Goal: Task Accomplishment & Management: Complete application form

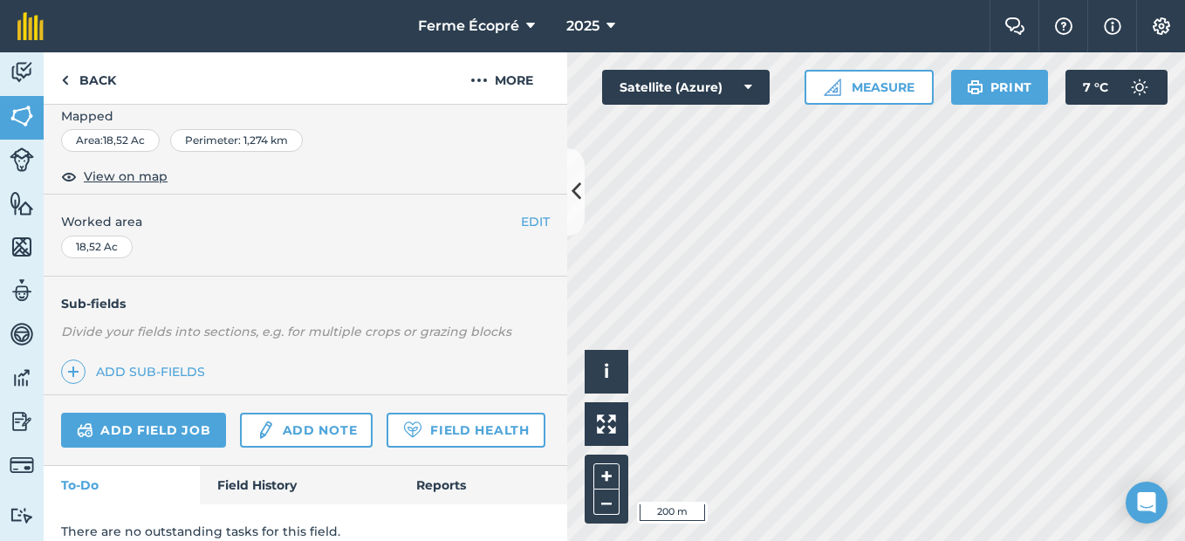
scroll to position [329, 0]
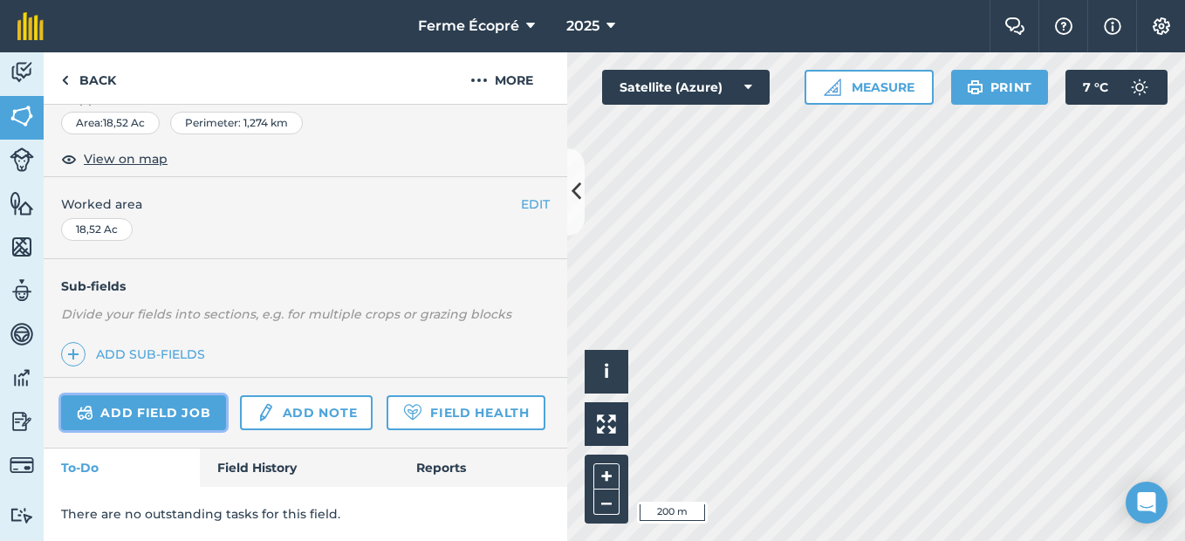
click at [155, 395] on link "Add field job" at bounding box center [143, 412] width 165 height 35
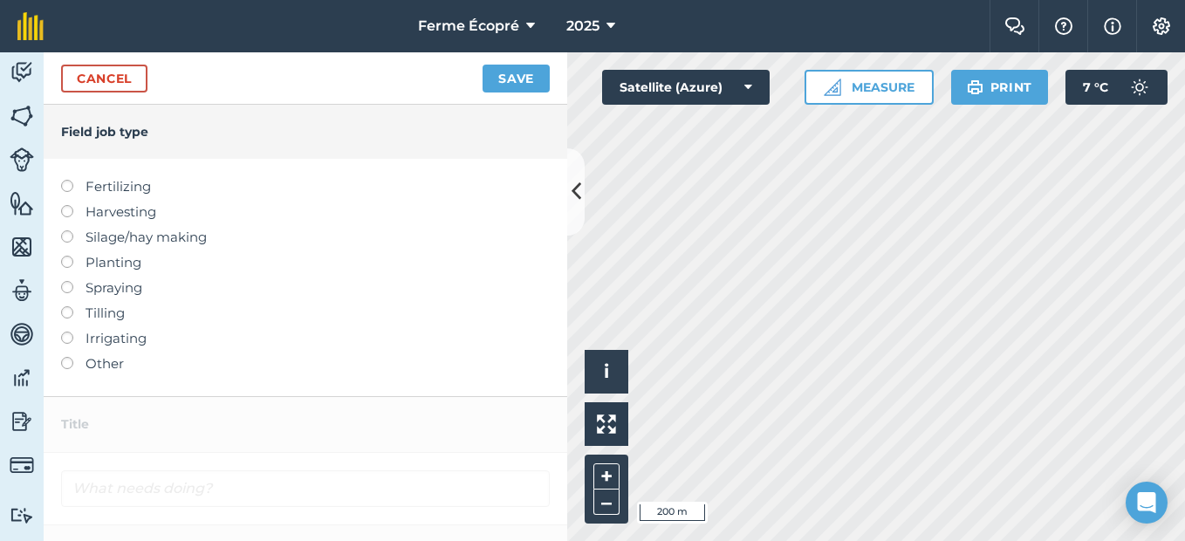
click at [63, 256] on label at bounding box center [73, 256] width 24 height 0
type input "Planting"
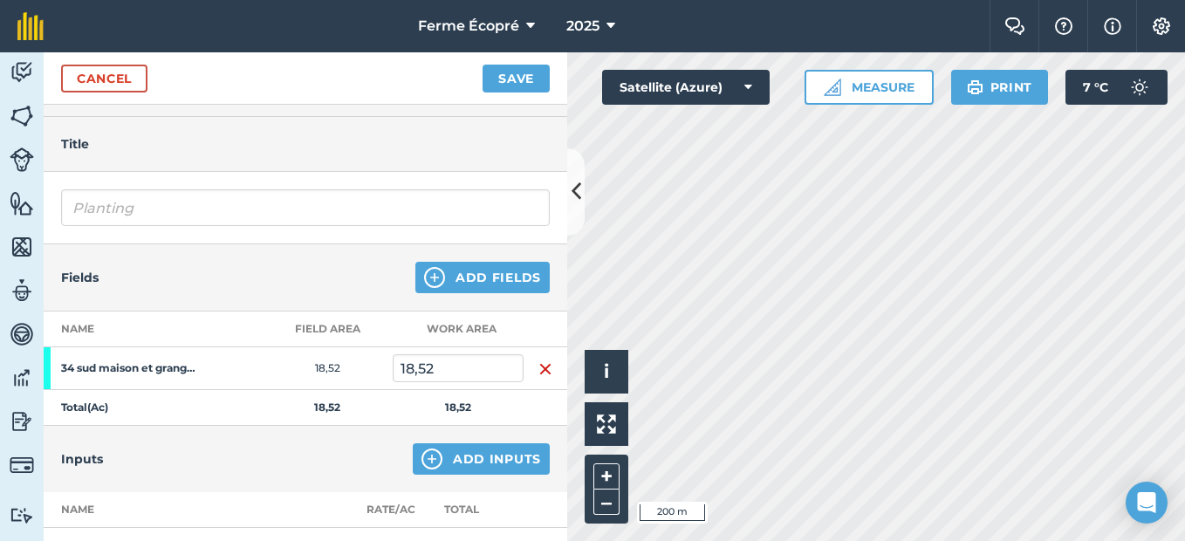
scroll to position [87, 0]
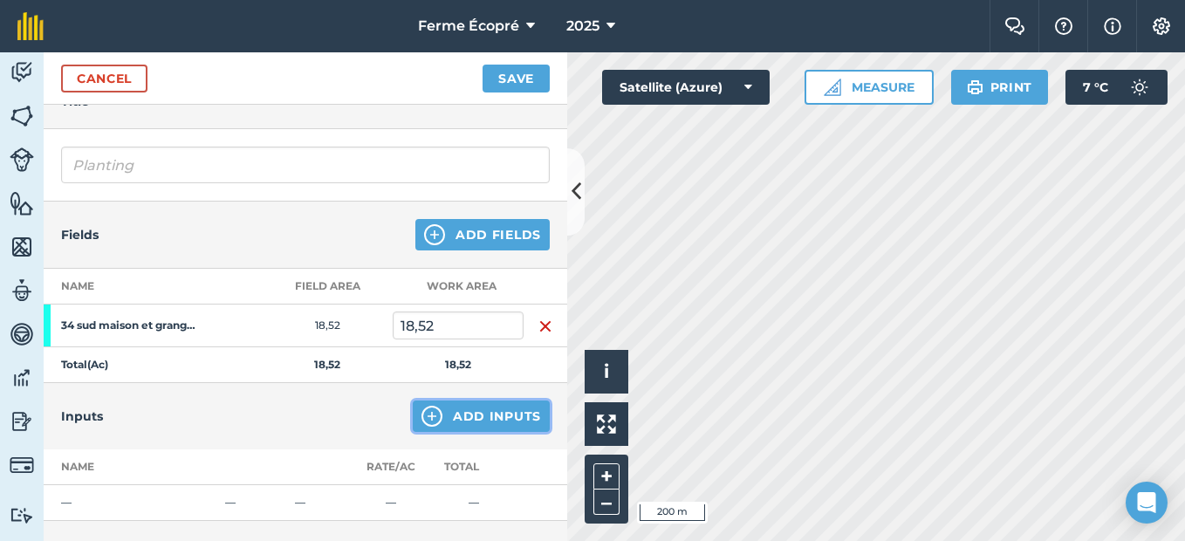
click at [474, 419] on button "Add Inputs" at bounding box center [481, 415] width 137 height 31
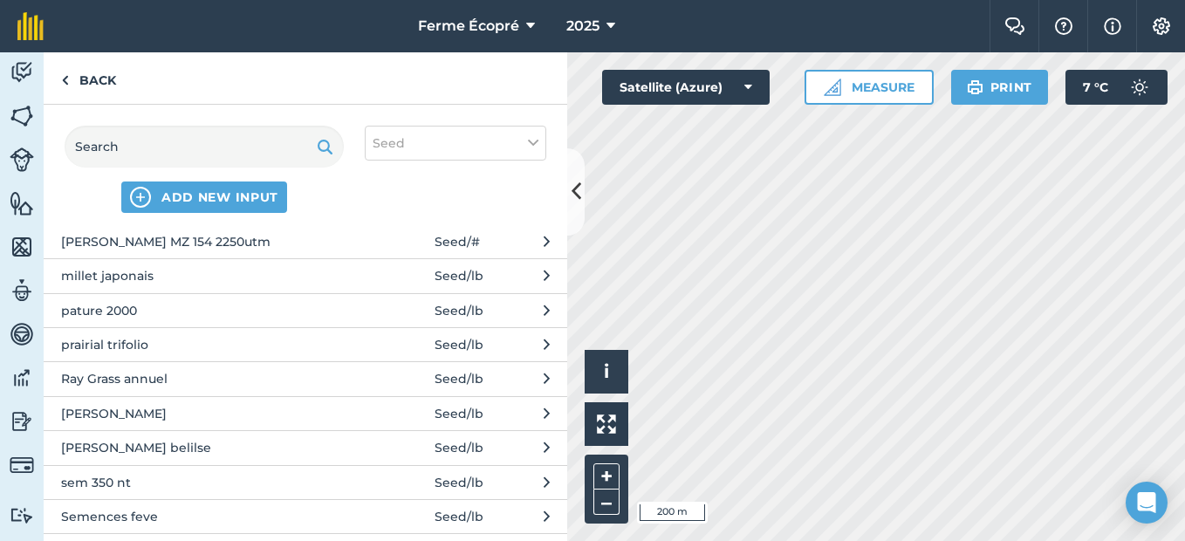
scroll to position [785, 0]
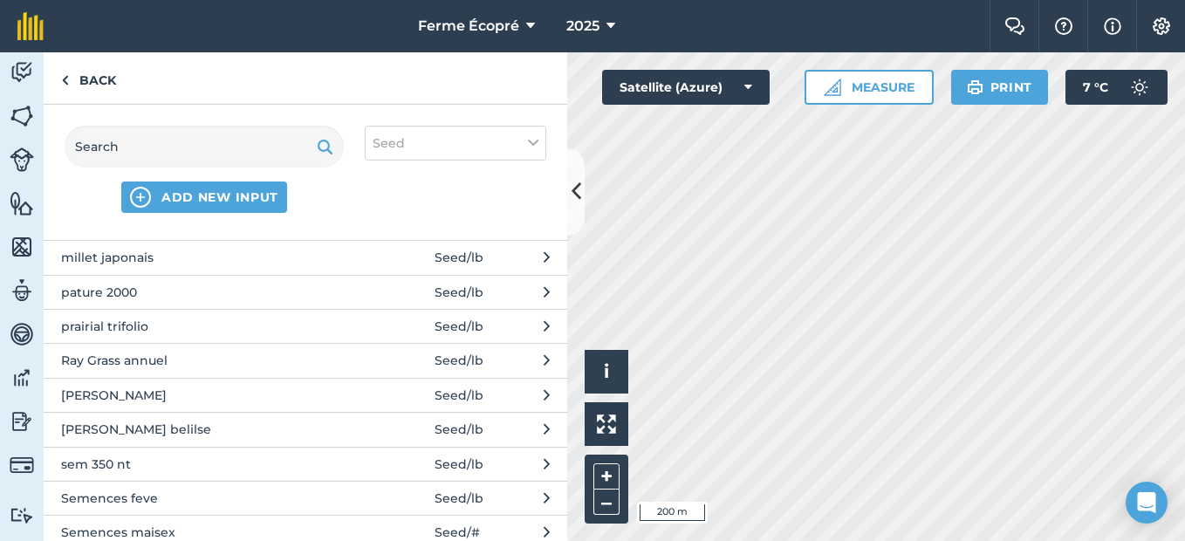
click at [97, 393] on span "[PERSON_NAME]" at bounding box center [203, 395] width 285 height 19
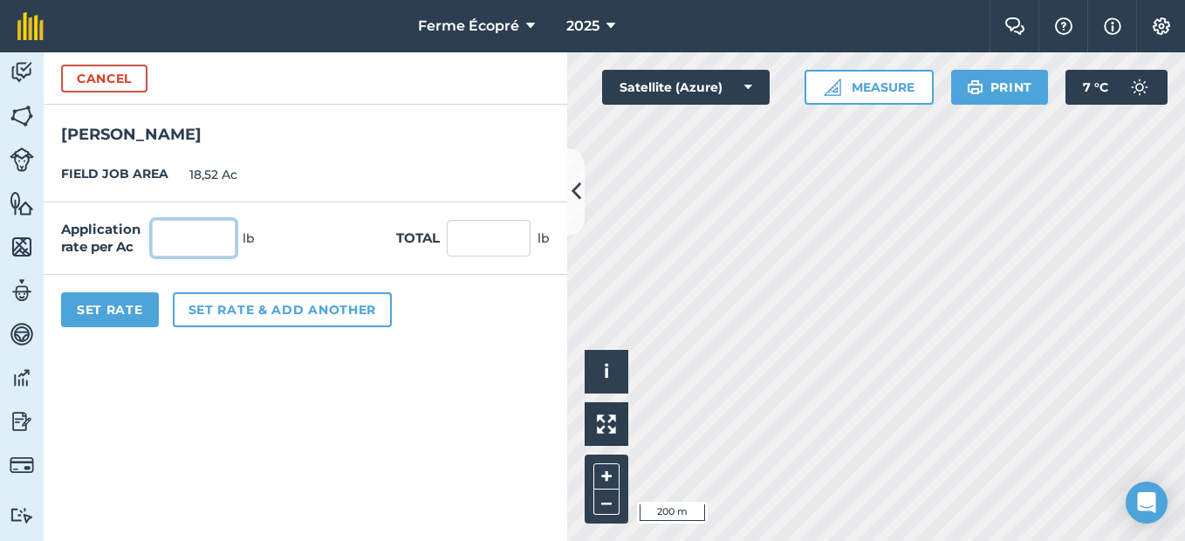
click at [212, 237] on input "text" at bounding box center [194, 238] width 84 height 37
type input "132"
type input "2 444,64"
click at [123, 310] on button "Set Rate" at bounding box center [110, 309] width 98 height 35
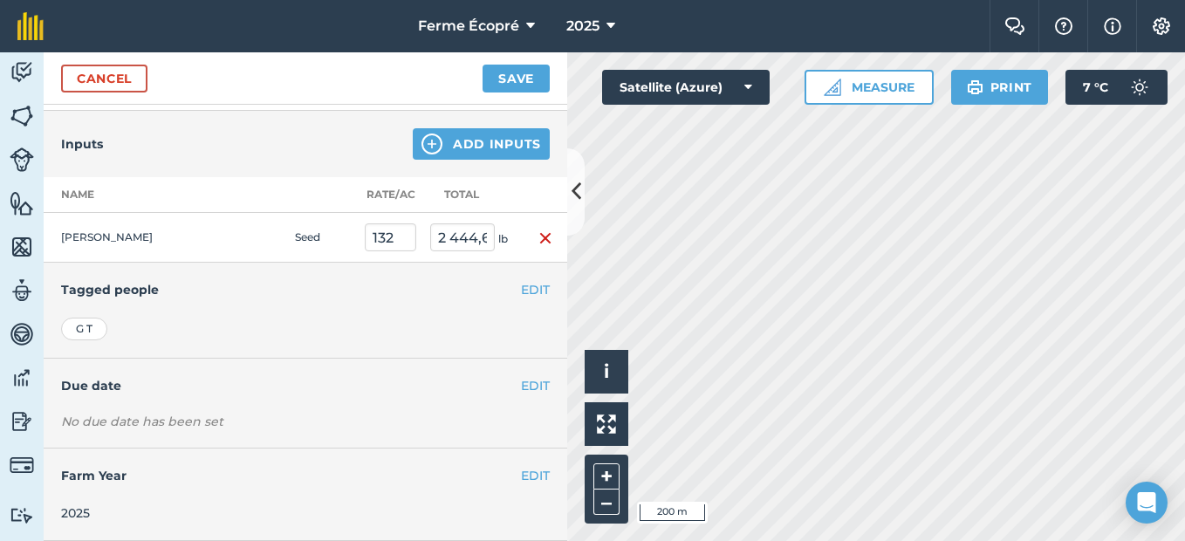
scroll to position [185, 0]
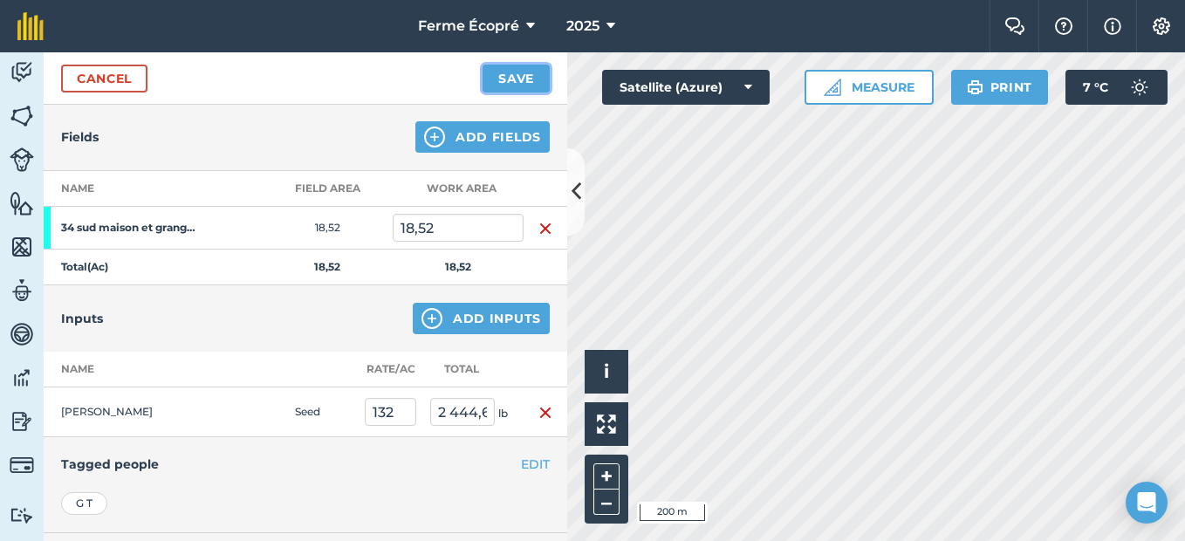
click at [508, 71] on button "Save" at bounding box center [515, 79] width 67 height 28
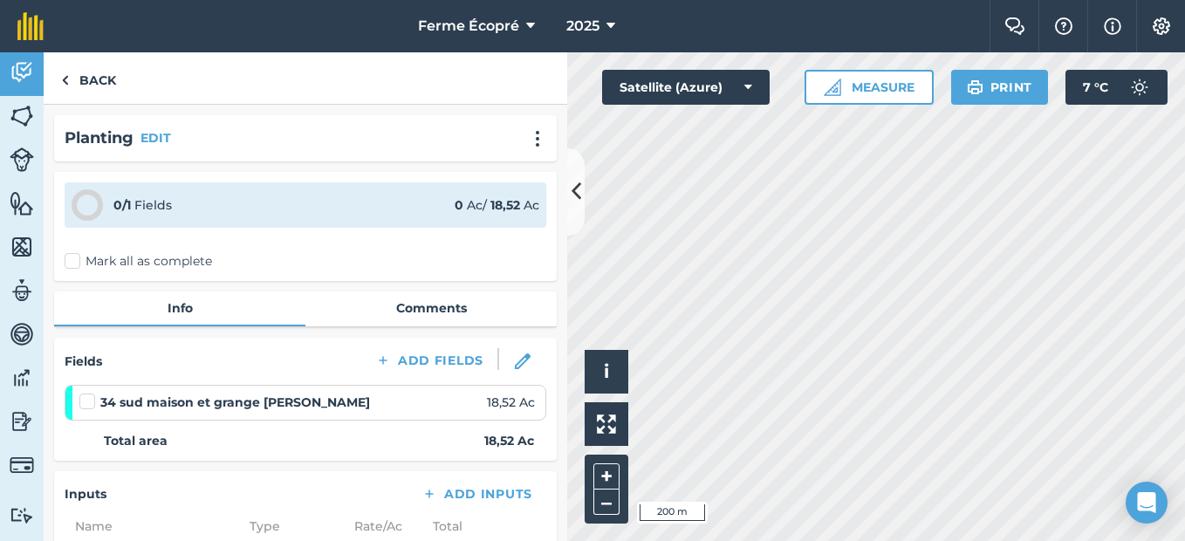
click at [73, 263] on label "Mark all as complete" at bounding box center [138, 261] width 147 height 18
click at [73, 263] on input "Mark all as complete" at bounding box center [70, 257] width 11 height 11
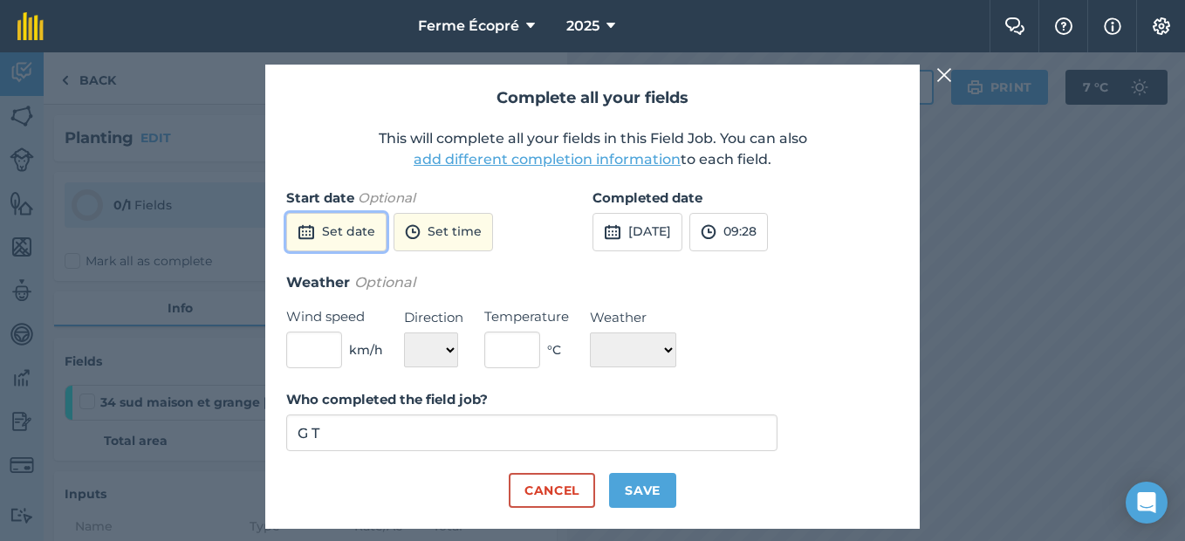
click at [357, 229] on button "Set date" at bounding box center [336, 232] width 100 height 38
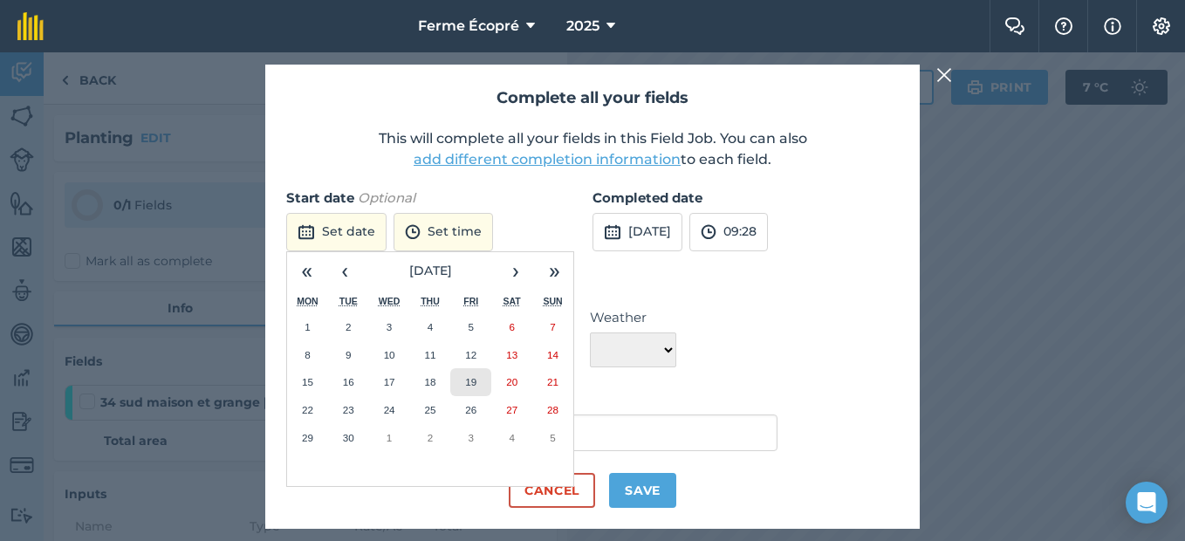
click at [470, 379] on abbr "19" at bounding box center [470, 381] width 11 height 11
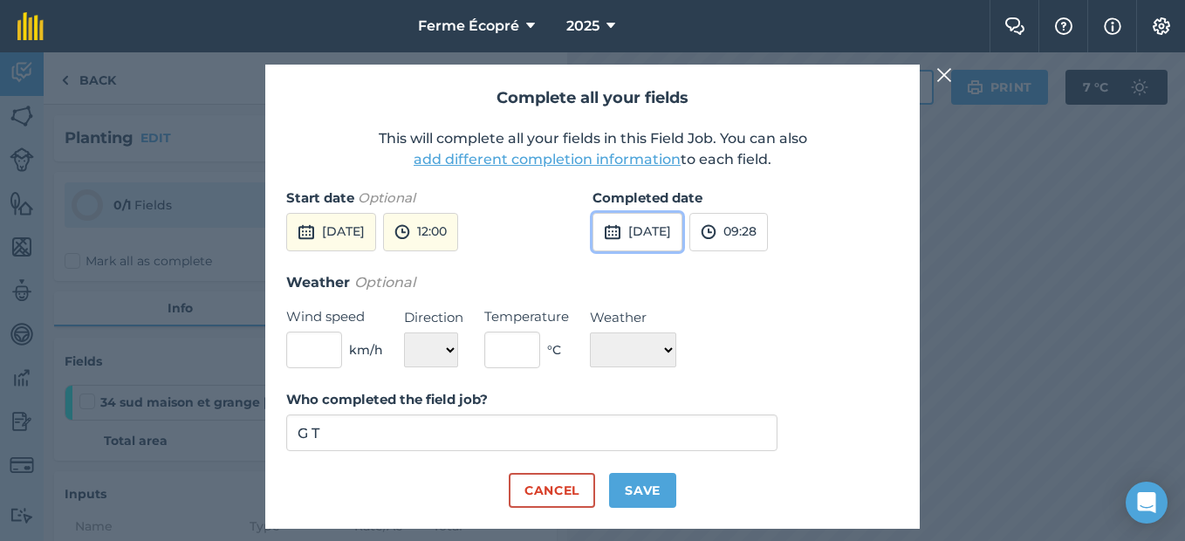
click at [653, 218] on button "[DATE]" at bounding box center [637, 232] width 90 height 38
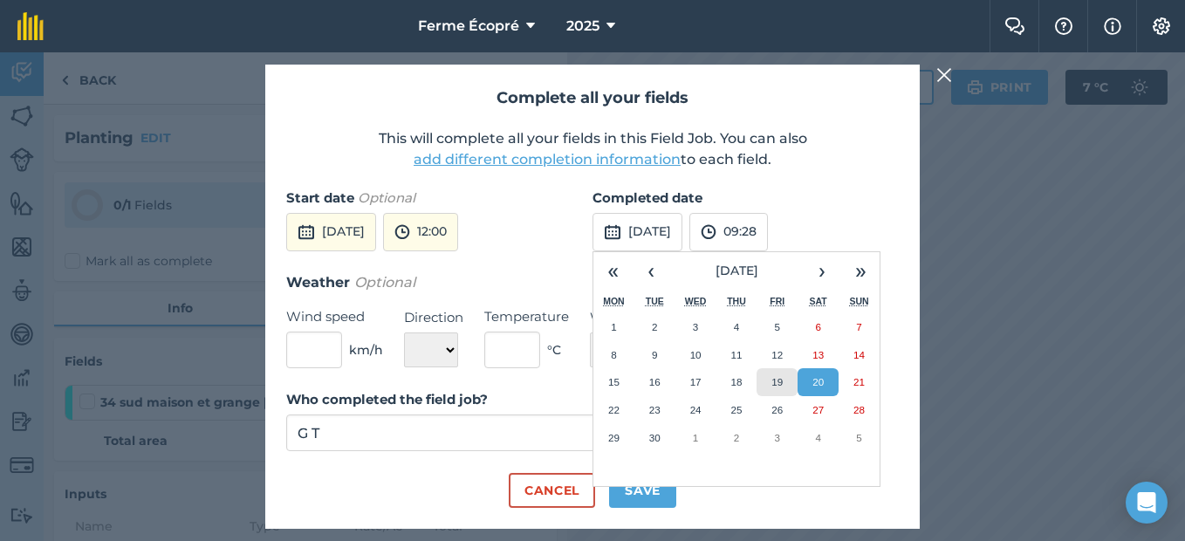
click at [772, 377] on abbr "19" at bounding box center [776, 381] width 11 height 11
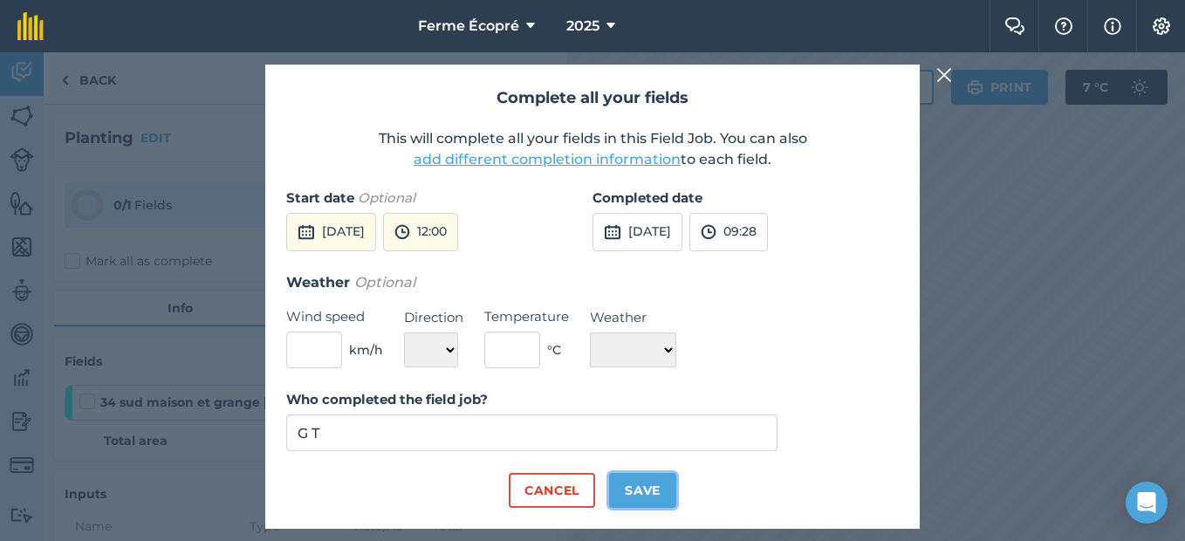
click at [651, 486] on button "Save" at bounding box center [642, 490] width 67 height 35
checkbox input "true"
